Goal: Transaction & Acquisition: Purchase product/service

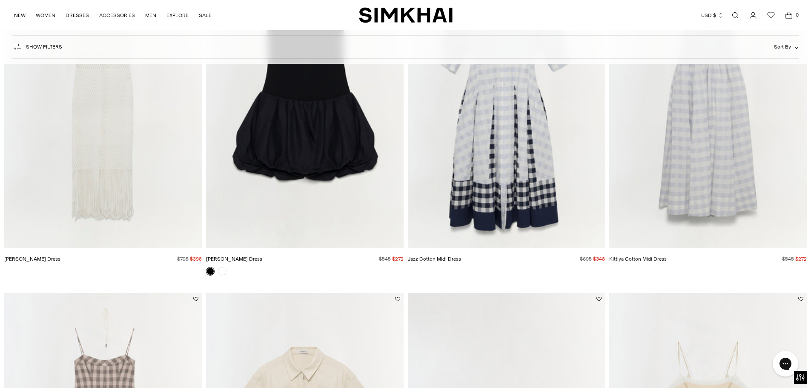
scroll to position [164, 0]
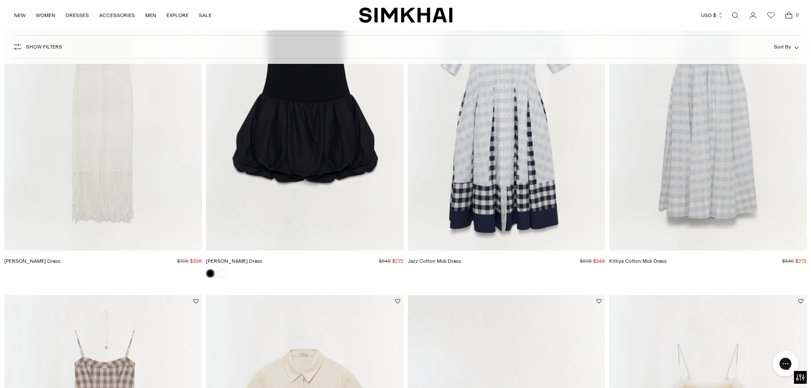
click at [0, 0] on img "Sanchez Dress" at bounding box center [0, 0] width 0 height 0
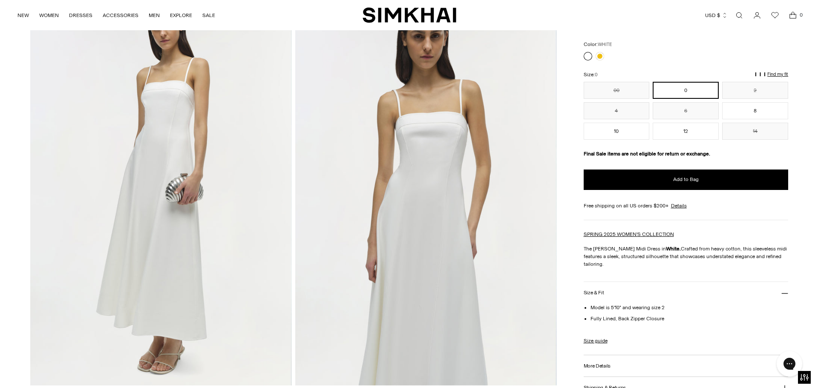
scroll to position [85, 0]
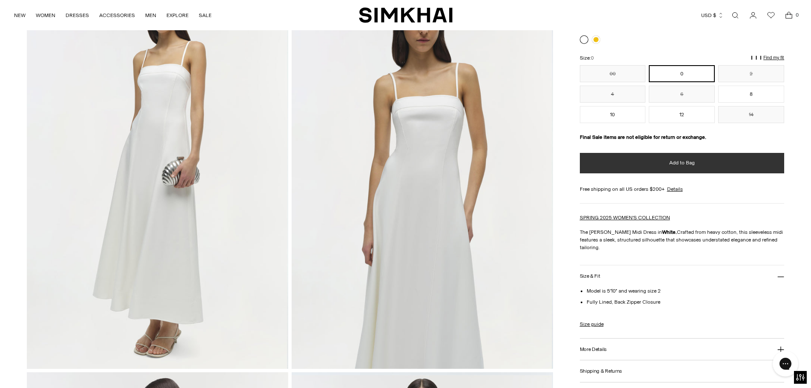
click at [707, 158] on button "Add to Bag" at bounding box center [682, 163] width 205 height 20
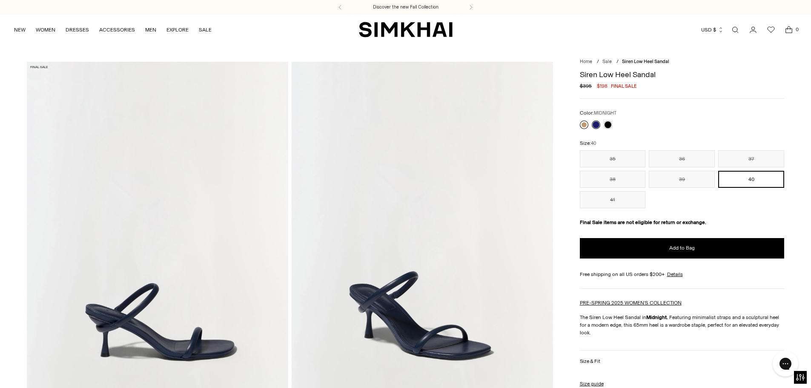
click at [581, 124] on link at bounding box center [584, 125] width 9 height 9
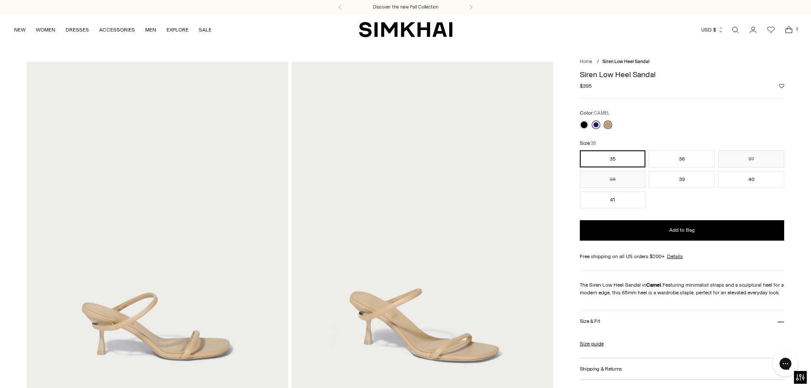
click at [594, 124] on link at bounding box center [596, 125] width 9 height 9
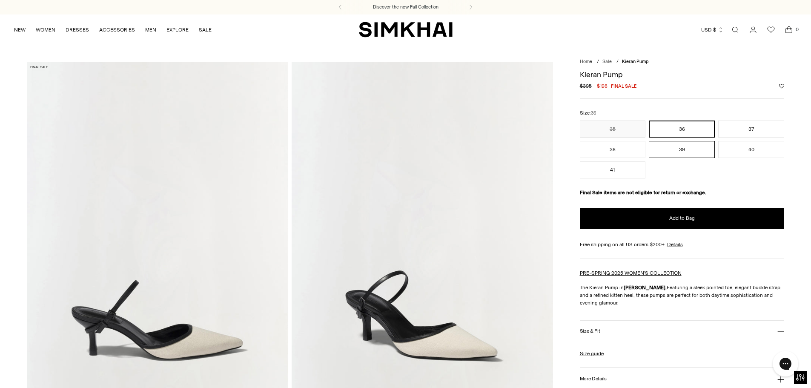
click at [664, 154] on button "39" at bounding box center [682, 149] width 66 height 17
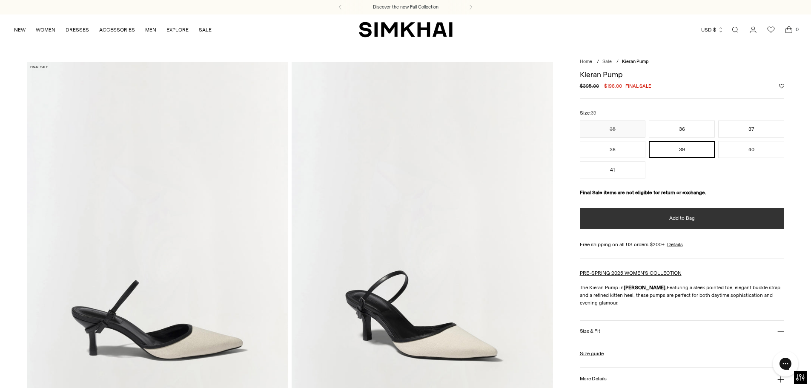
click at [656, 217] on button "Add to Bag" at bounding box center [682, 218] width 205 height 20
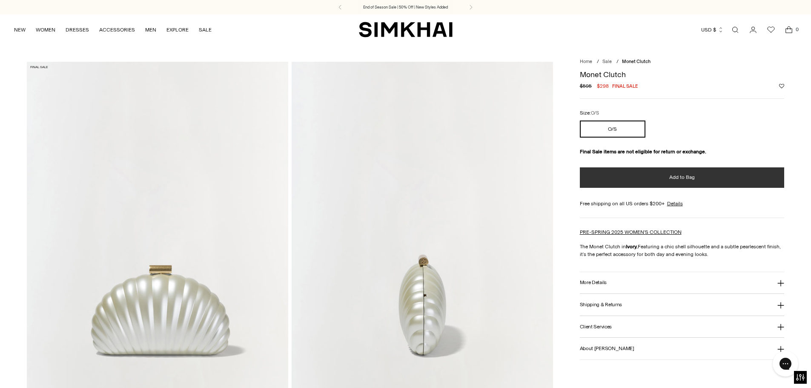
click at [647, 176] on button "Add to Bag" at bounding box center [682, 177] width 205 height 20
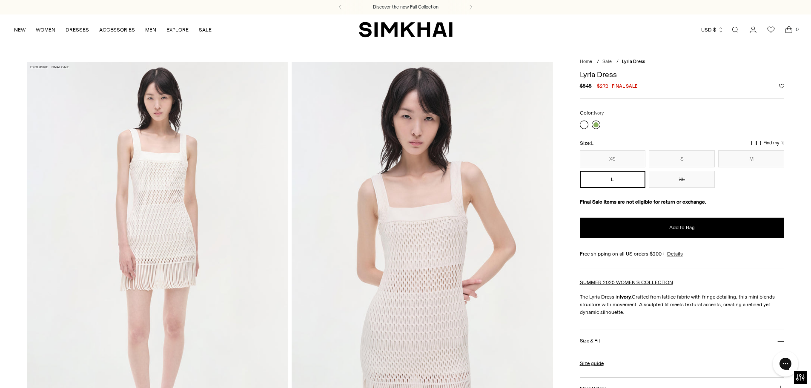
click at [597, 122] on link at bounding box center [596, 125] width 9 height 9
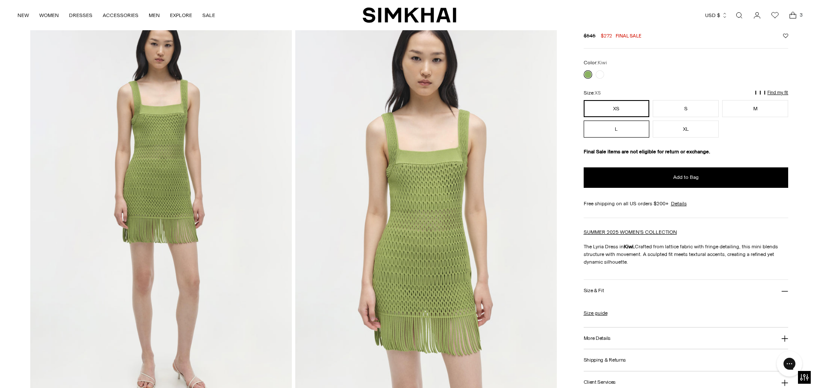
scroll to position [43, 0]
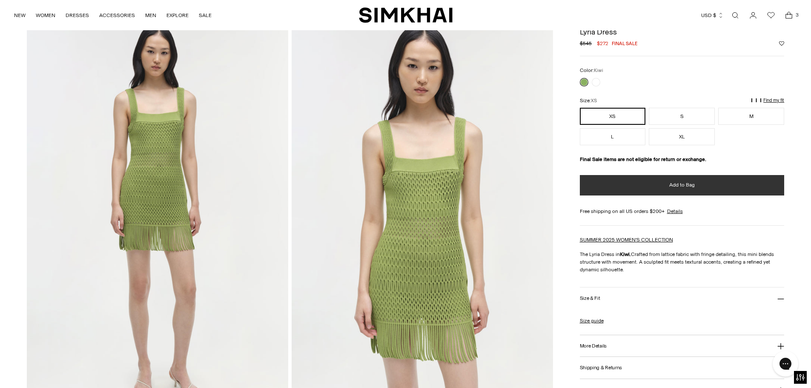
click at [670, 189] on span "Add to Bag" at bounding box center [683, 184] width 26 height 7
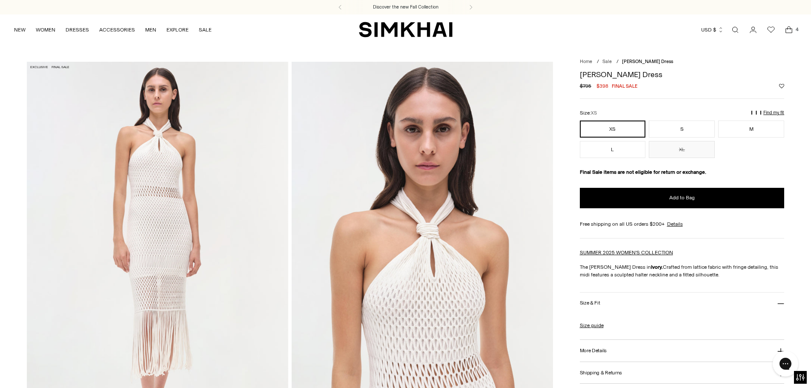
click at [789, 32] on icon "Open cart modal" at bounding box center [789, 30] width 12 height 9
